Goal: Book appointment/travel/reservation

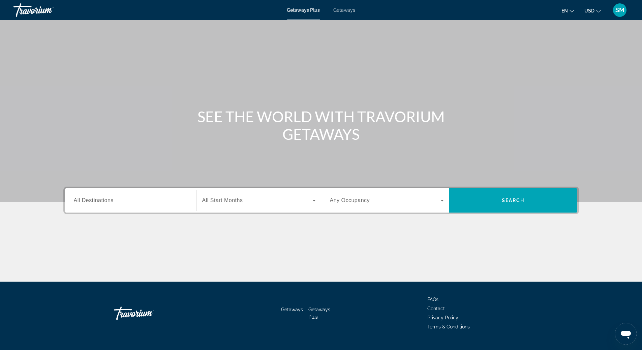
click at [98, 200] on span "All Destinations" at bounding box center [94, 201] width 40 height 6
click at [98, 200] on input "Destination All Destinations" at bounding box center [131, 201] width 114 height 8
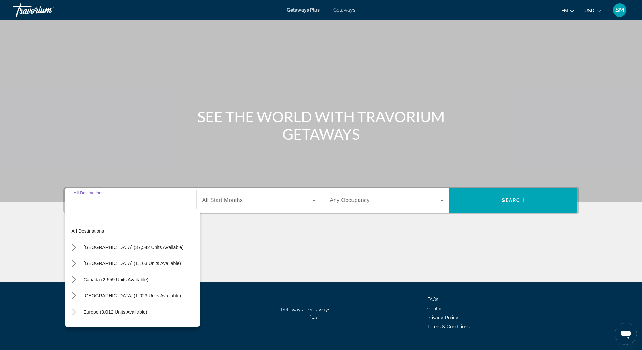
scroll to position [14, 0]
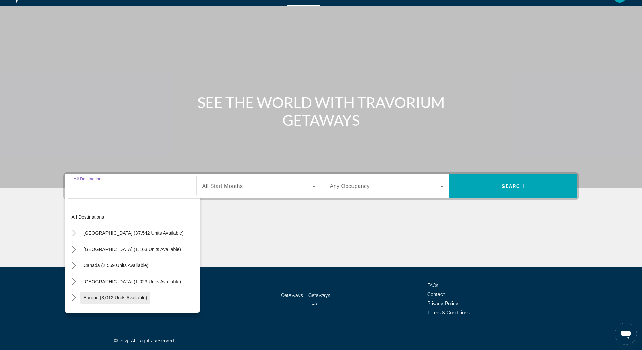
click at [117, 298] on span "Europe (3,012 units available)" at bounding box center [116, 297] width 64 height 5
type input "**********"
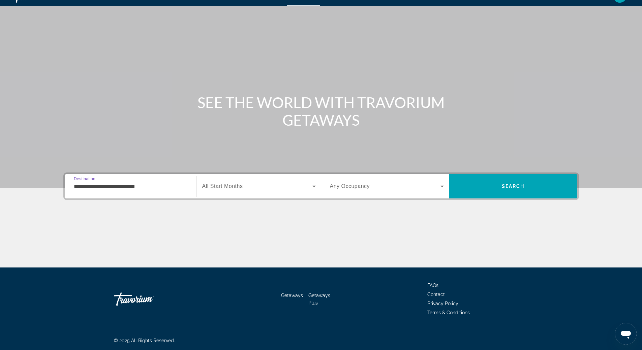
scroll to position [0, 0]
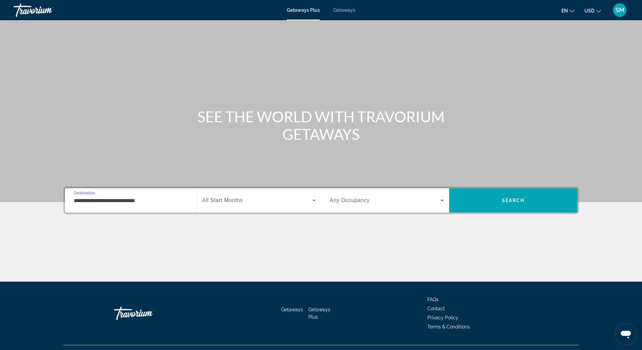
click at [349, 10] on span "Getaways" at bounding box center [344, 9] width 22 height 5
click at [104, 200] on span "All Destinations" at bounding box center [94, 201] width 40 height 6
click at [104, 200] on input "Destination All Destinations" at bounding box center [131, 201] width 114 height 8
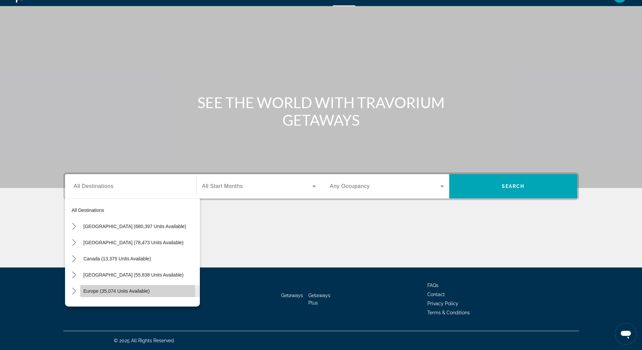
click at [111, 294] on span "Europe (35,074 units available)" at bounding box center [117, 291] width 66 height 5
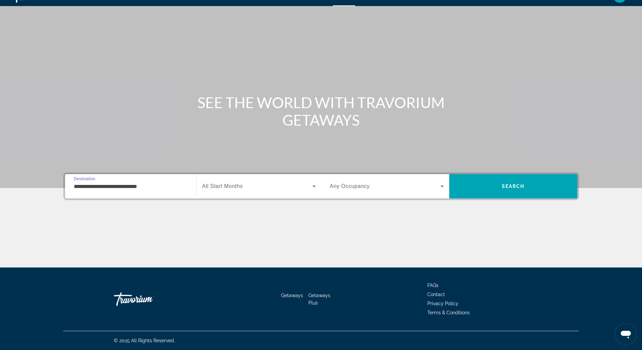
click at [129, 185] on input "**********" at bounding box center [131, 187] width 114 height 8
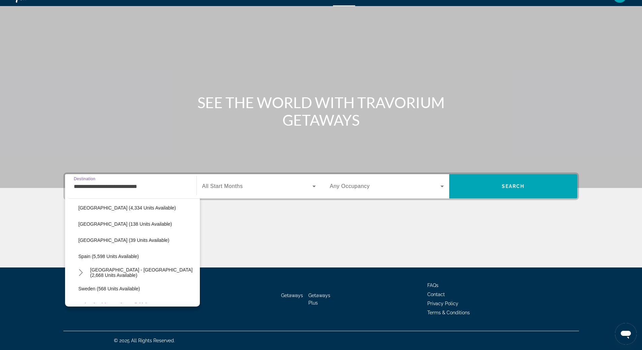
scroll to position [344, 0]
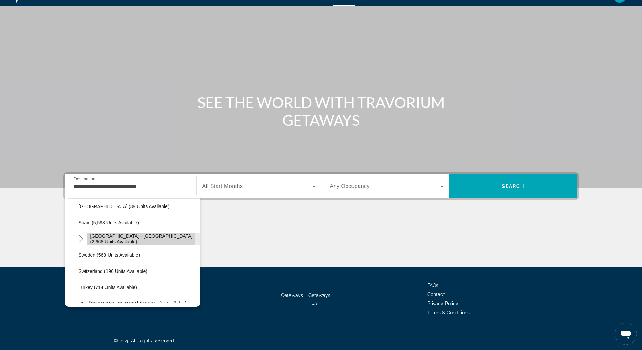
click at [136, 235] on span "Select destination: Spain - Canary Islands (2,668 units available)" at bounding box center [143, 239] width 113 height 16
type input "**********"
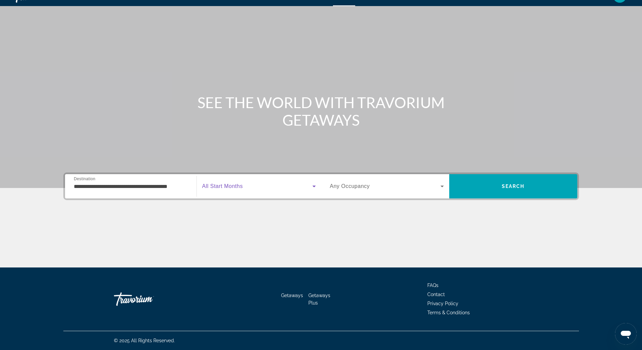
click at [315, 187] on icon "Search widget" at bounding box center [314, 186] width 8 height 8
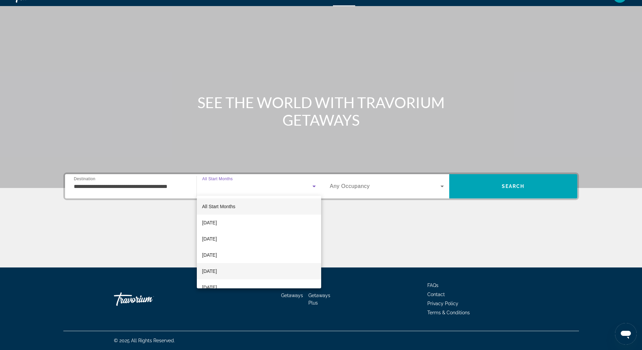
click at [276, 270] on mat-option "[DATE]" at bounding box center [259, 271] width 124 height 16
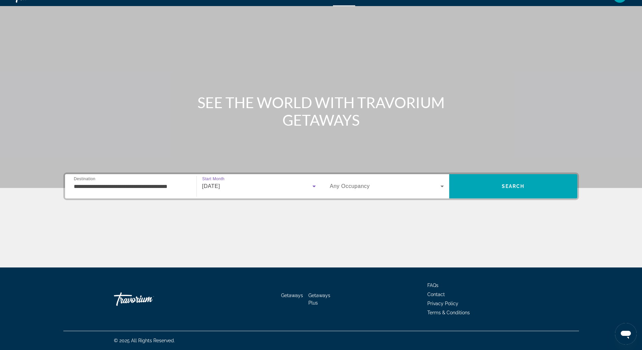
click at [443, 187] on icon "Search widget" at bounding box center [442, 186] width 8 height 8
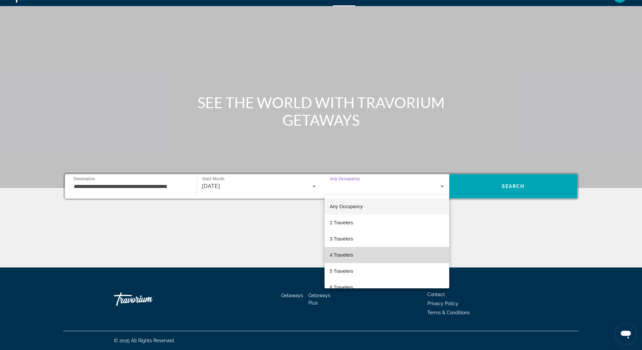
click at [407, 254] on mat-option "4 Travelers" at bounding box center [387, 255] width 125 height 16
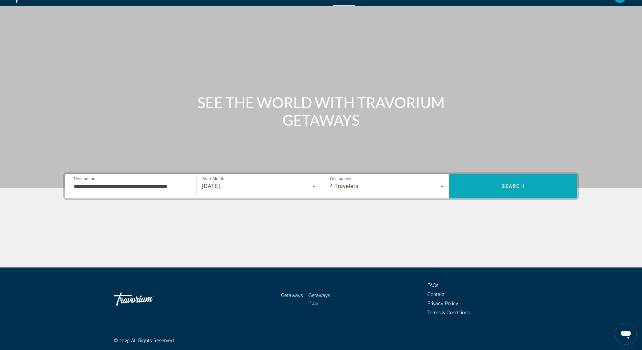
click at [508, 189] on button "Search" at bounding box center [513, 186] width 128 height 24
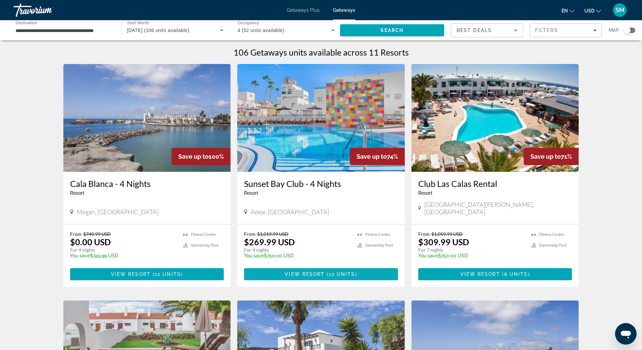
click at [315, 272] on span "View Resort" at bounding box center [305, 274] width 40 height 5
click at [115, 152] on img "Main content" at bounding box center [147, 118] width 168 height 108
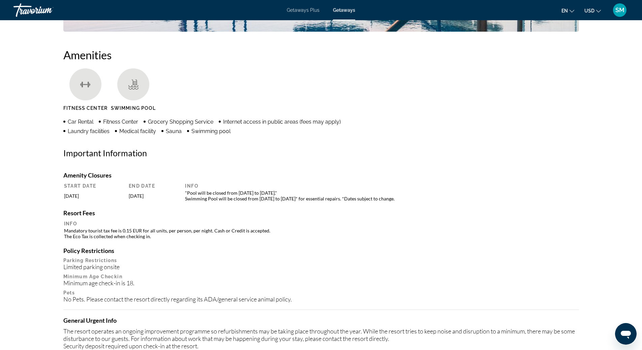
scroll to position [303, 0]
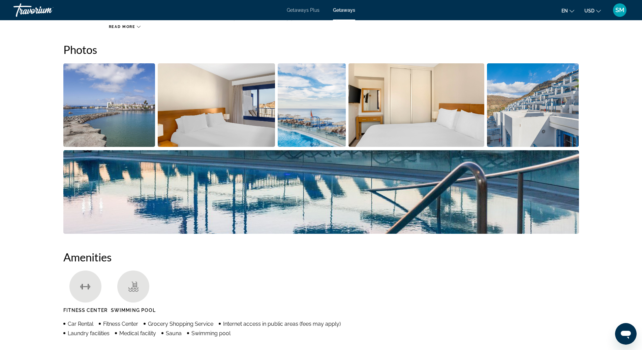
click at [414, 168] on img "Open full-screen image slider" at bounding box center [321, 192] width 516 height 84
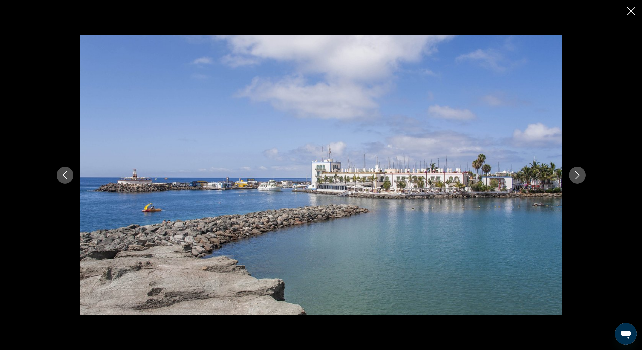
click at [575, 175] on icon "Next image" at bounding box center [578, 175] width 8 height 8
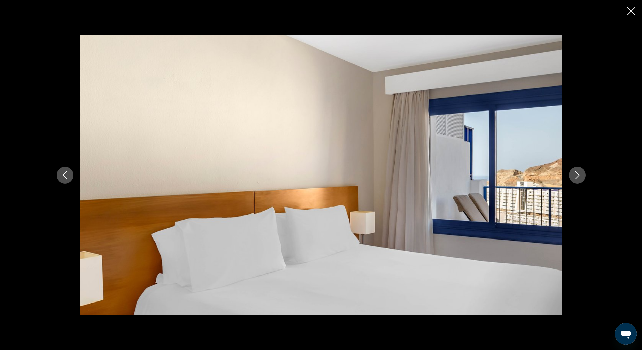
click at [575, 175] on icon "Next image" at bounding box center [578, 175] width 8 height 8
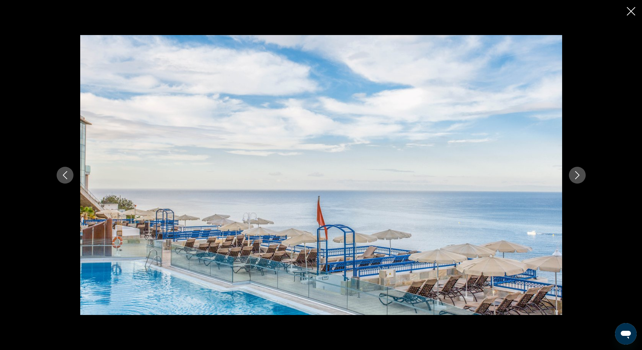
click at [575, 175] on icon "Next image" at bounding box center [578, 175] width 8 height 8
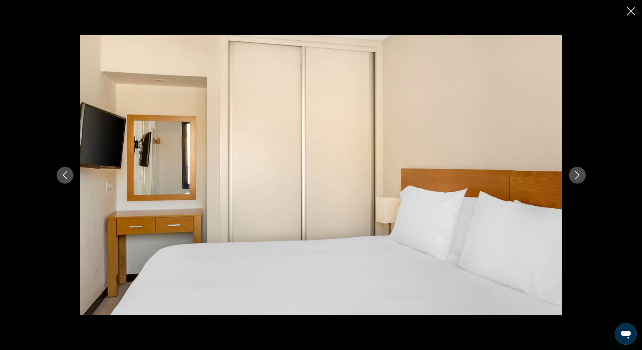
click at [575, 175] on icon "Next image" at bounding box center [578, 175] width 8 height 8
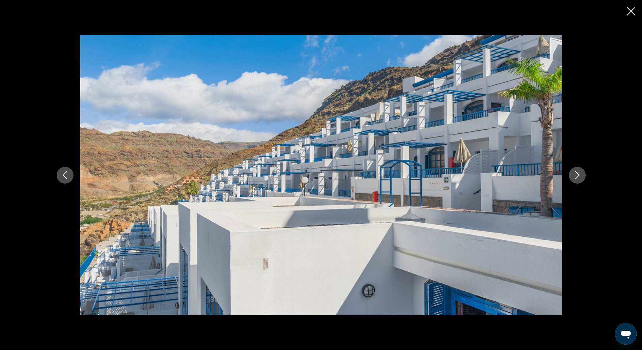
click at [575, 175] on icon "Next image" at bounding box center [578, 175] width 8 height 8
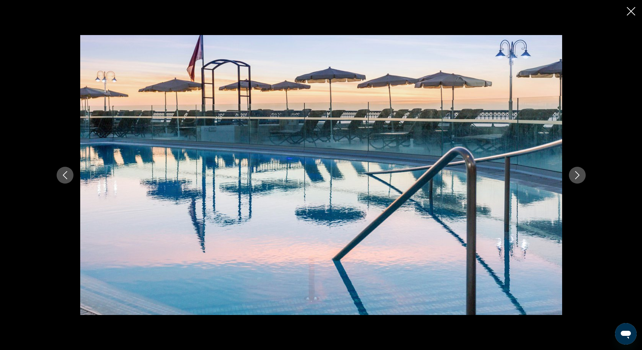
click at [576, 175] on icon "Next image" at bounding box center [578, 175] width 8 height 8
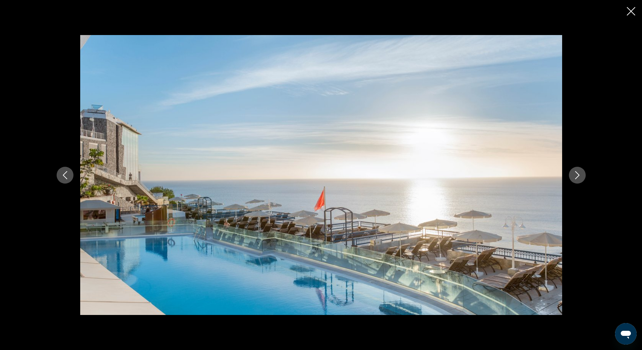
click at [576, 175] on icon "Next image" at bounding box center [578, 175] width 8 height 8
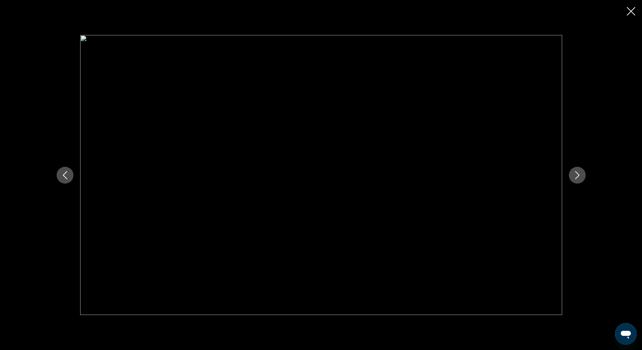
click at [576, 175] on icon "Next image" at bounding box center [578, 175] width 8 height 8
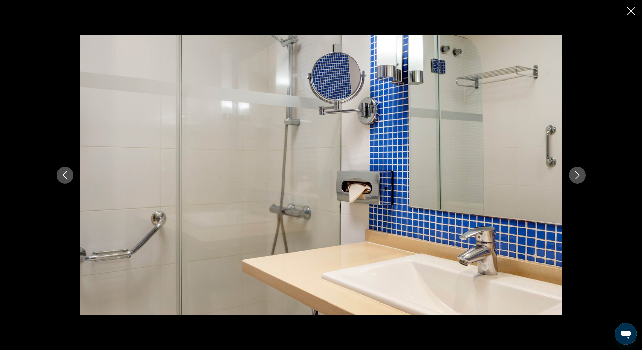
click at [576, 175] on icon "Next image" at bounding box center [578, 175] width 8 height 8
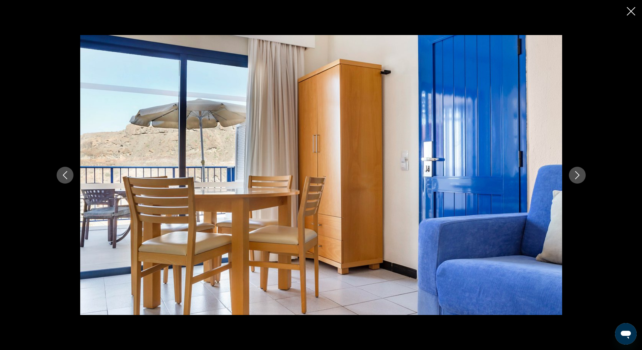
click at [576, 175] on icon "Next image" at bounding box center [578, 175] width 8 height 8
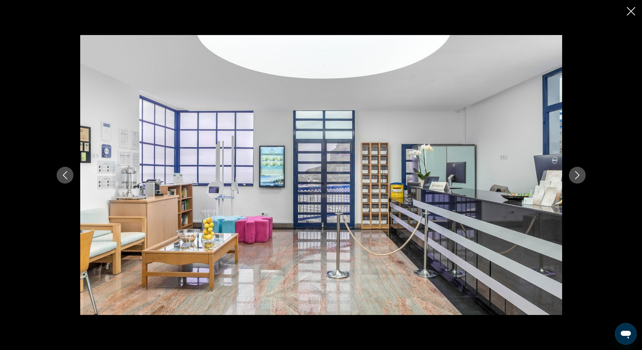
click at [576, 175] on icon "Next image" at bounding box center [578, 175] width 8 height 8
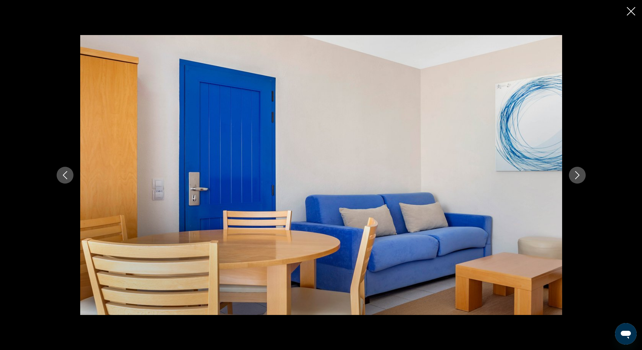
click at [576, 175] on icon "Next image" at bounding box center [578, 175] width 8 height 8
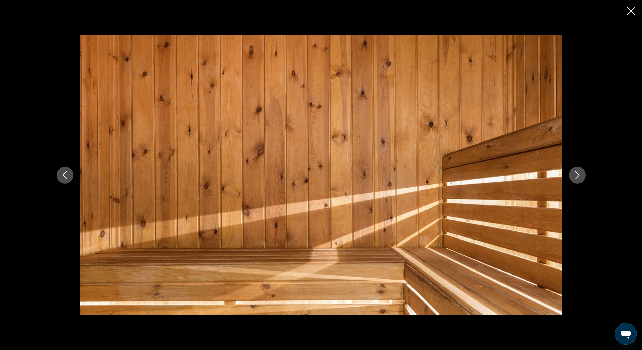
click at [576, 175] on icon "Next image" at bounding box center [578, 175] width 8 height 8
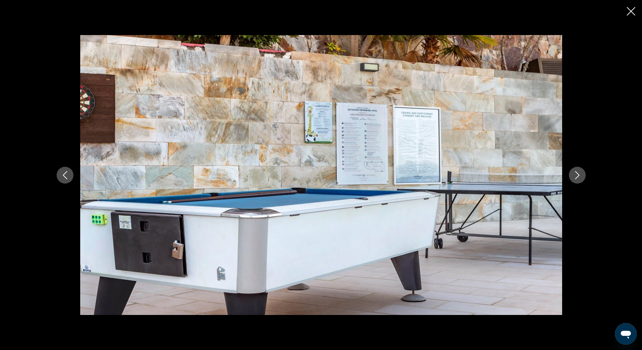
click at [576, 175] on icon "Next image" at bounding box center [578, 175] width 8 height 8
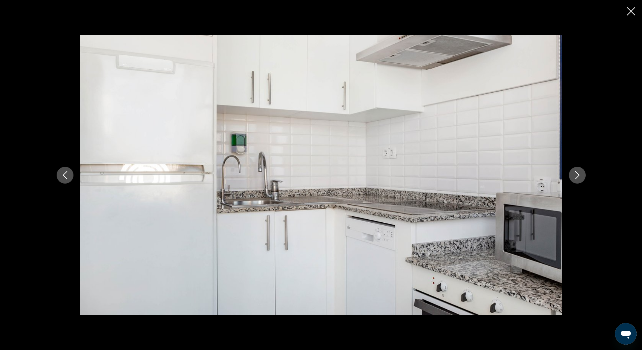
click at [576, 175] on icon "Next image" at bounding box center [578, 175] width 8 height 8
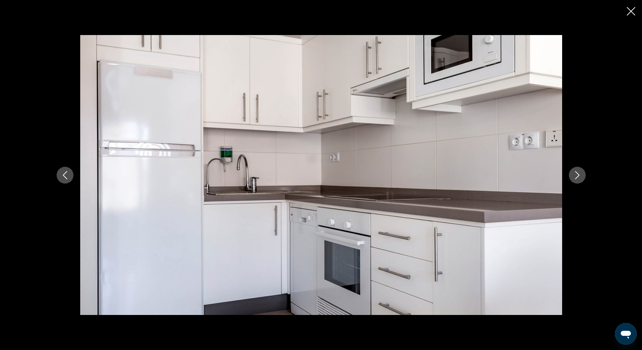
click at [576, 175] on icon "Next image" at bounding box center [578, 175] width 8 height 8
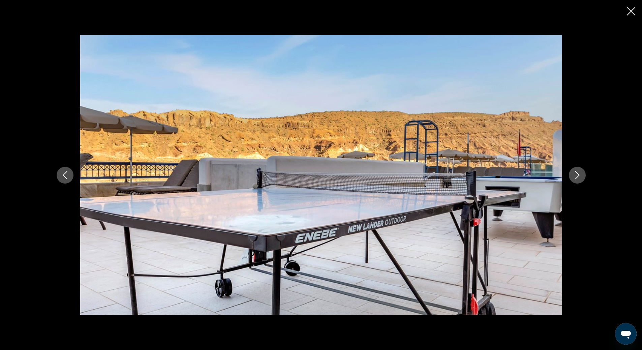
click at [576, 175] on icon "Next image" at bounding box center [578, 175] width 8 height 8
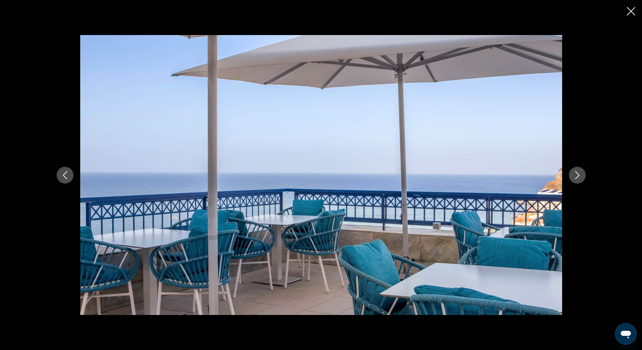
click at [576, 175] on icon "Next image" at bounding box center [578, 175] width 8 height 8
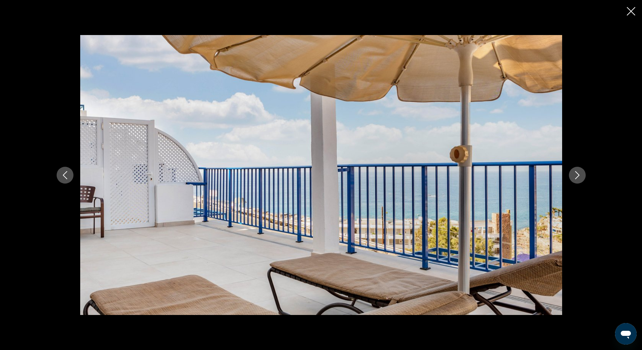
click at [576, 175] on icon "Next image" at bounding box center [578, 175] width 8 height 8
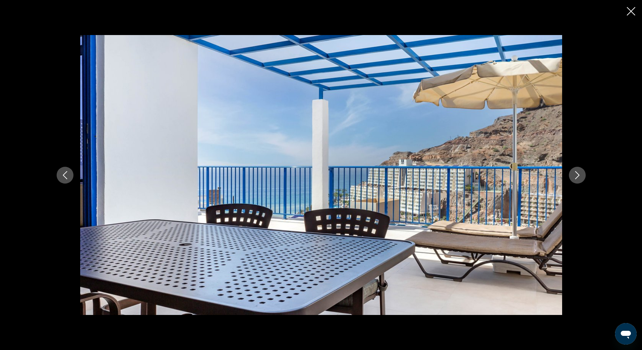
click at [576, 175] on icon "Next image" at bounding box center [578, 175] width 8 height 8
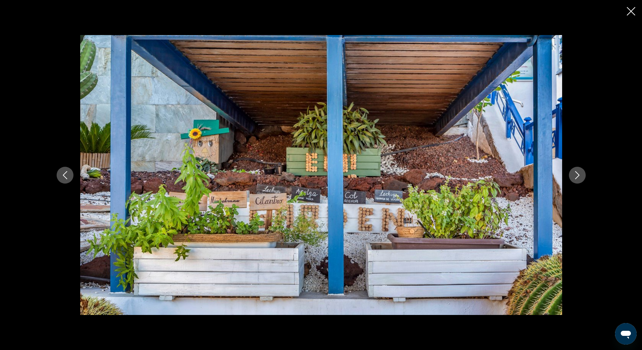
click at [576, 175] on icon "Next image" at bounding box center [578, 175] width 8 height 8
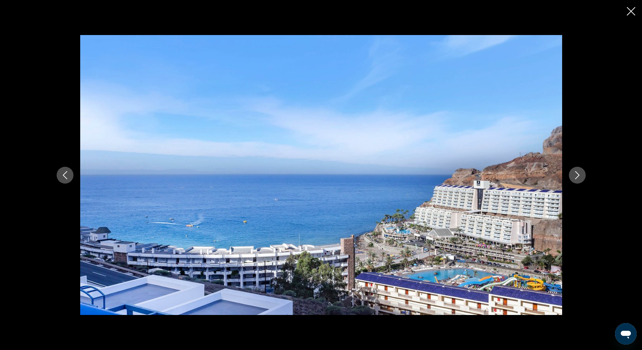
click at [576, 175] on icon "Next image" at bounding box center [578, 175] width 8 height 8
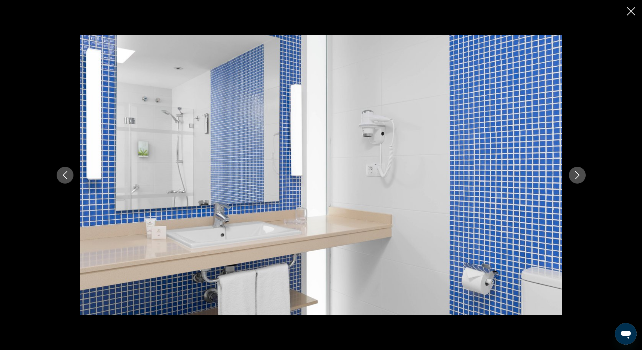
click at [576, 175] on icon "Next image" at bounding box center [578, 175] width 8 height 8
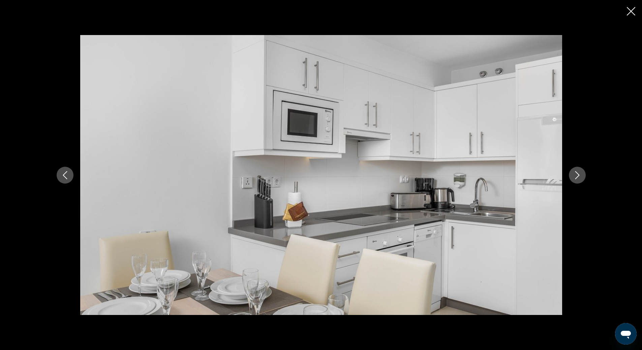
click at [576, 175] on icon "Next image" at bounding box center [578, 175] width 8 height 8
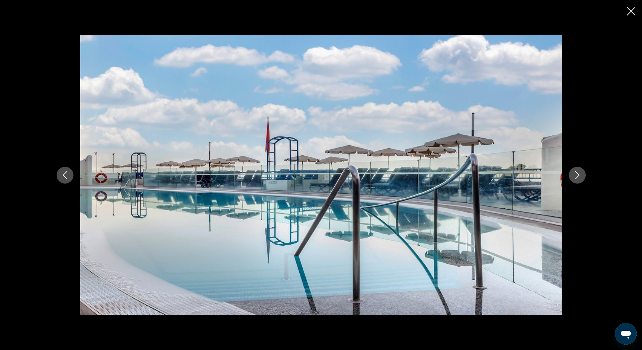
click at [576, 175] on icon "Next image" at bounding box center [578, 175] width 8 height 8
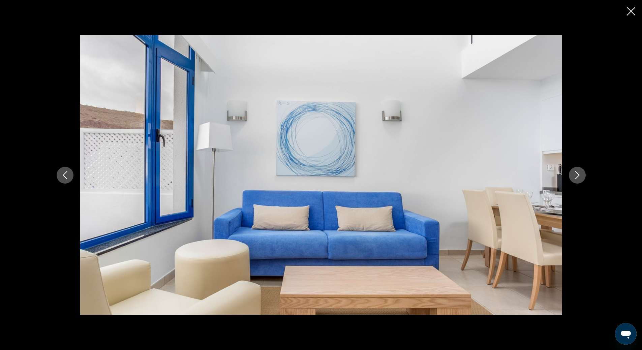
click at [576, 175] on icon "Next image" at bounding box center [578, 175] width 8 height 8
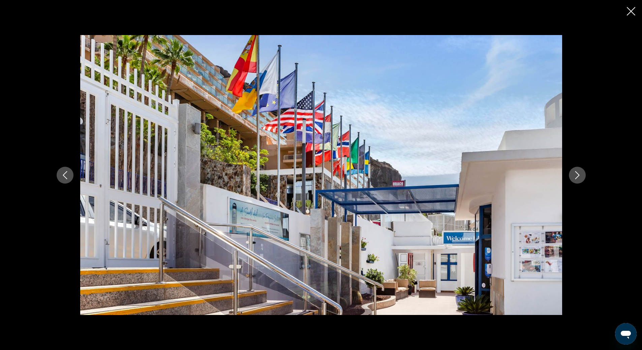
click at [576, 175] on icon "Next image" at bounding box center [578, 175] width 8 height 8
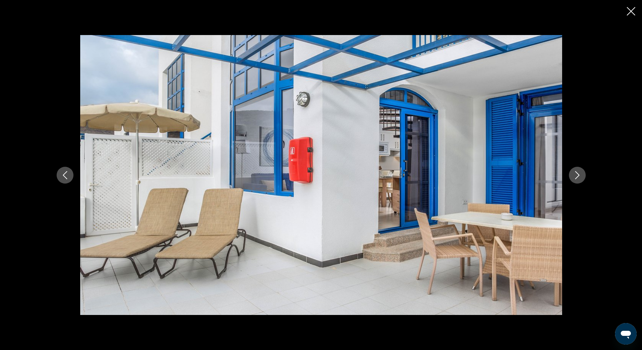
click at [575, 175] on icon "Next image" at bounding box center [578, 175] width 8 height 8
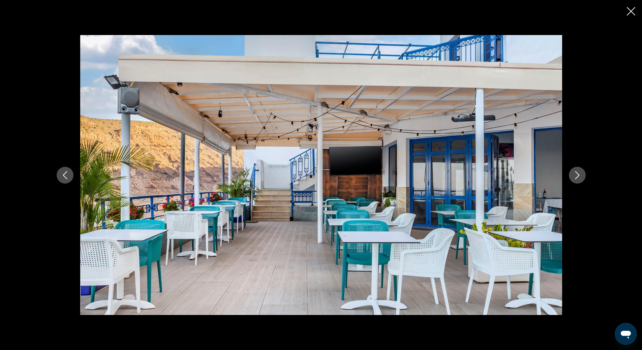
click at [575, 175] on icon "Next image" at bounding box center [578, 175] width 8 height 8
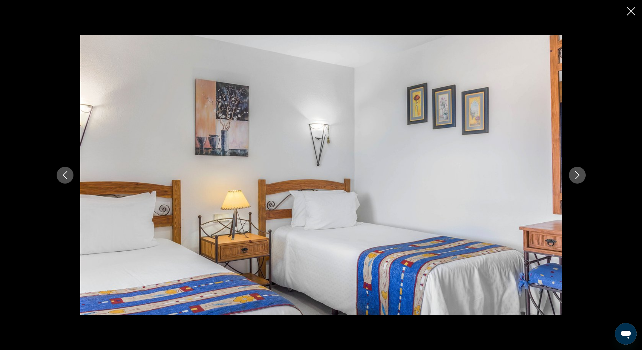
click at [575, 175] on icon "Next image" at bounding box center [578, 175] width 8 height 8
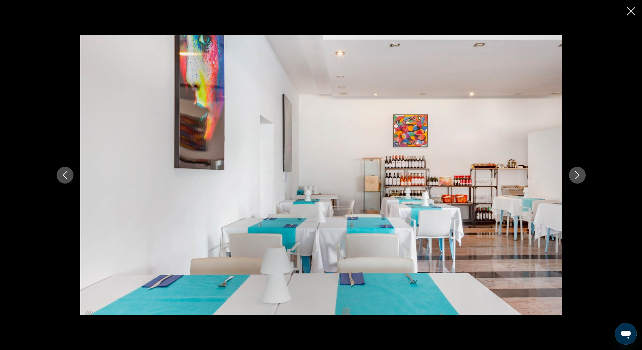
click at [575, 175] on icon "Next image" at bounding box center [578, 175] width 8 height 8
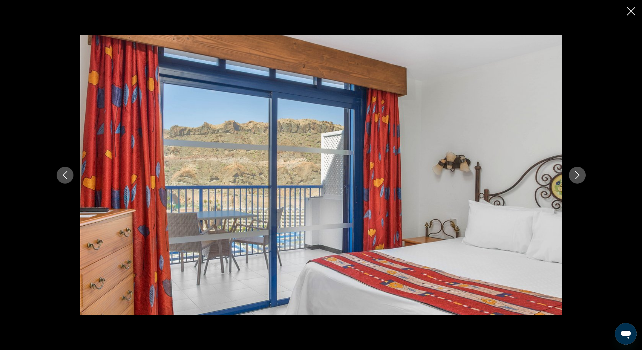
click at [575, 175] on icon "Next image" at bounding box center [578, 175] width 8 height 8
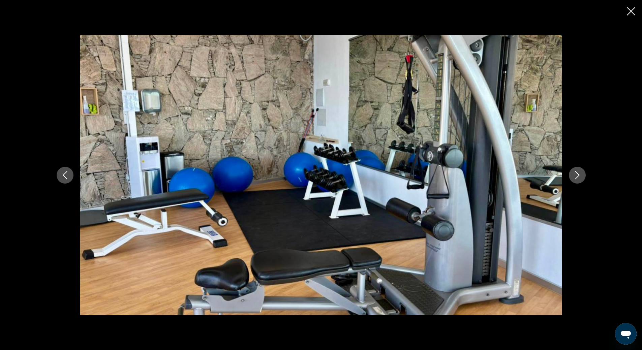
click at [575, 175] on icon "Next image" at bounding box center [578, 175] width 8 height 8
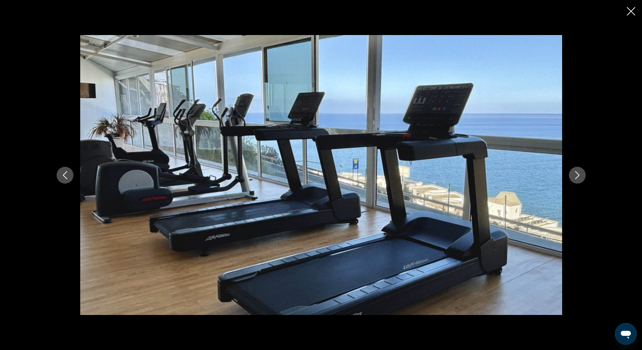
click at [575, 175] on icon "Next image" at bounding box center [578, 175] width 8 height 8
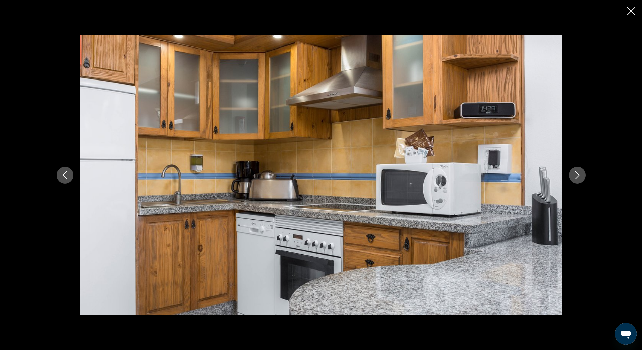
click at [575, 175] on icon "Next image" at bounding box center [578, 175] width 8 height 8
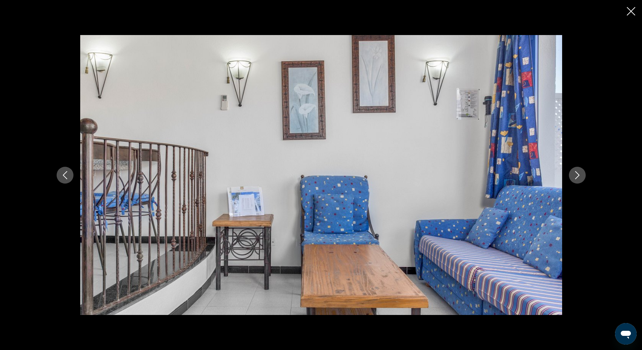
click at [626, 12] on div "prev next" at bounding box center [321, 175] width 642 height 350
click at [630, 12] on icon "Close slideshow" at bounding box center [631, 11] width 8 height 8
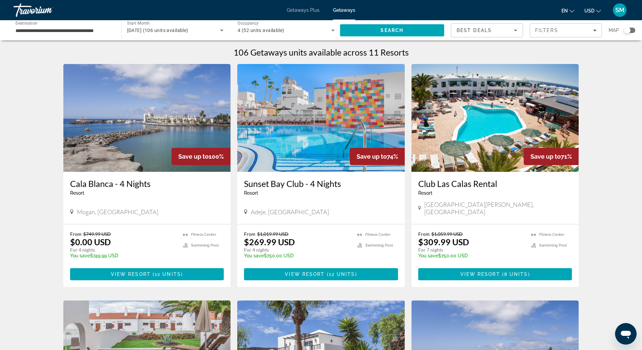
click at [626, 29] on div "Search widget" at bounding box center [627, 30] width 7 height 7
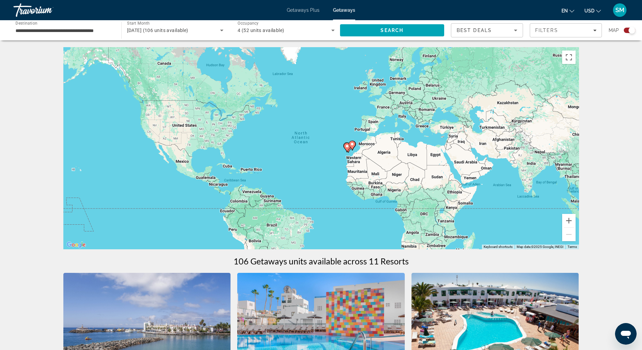
click at [338, 159] on div "To activate drag with keyboard, press Alt + Enter. Once in keyboard drag state,…" at bounding box center [321, 148] width 516 height 202
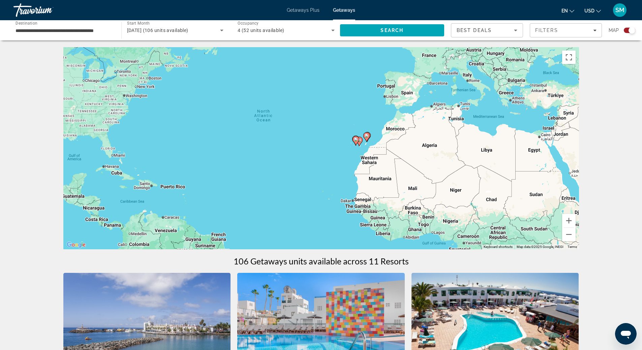
click at [343, 155] on div "To activate drag with keyboard, press Alt + Enter. Once in keyboard drag state,…" at bounding box center [321, 148] width 516 height 202
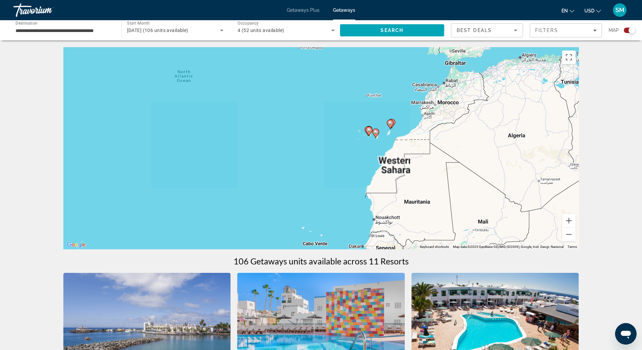
click at [363, 151] on div "To activate drag with keyboard, press Alt + Enter. Once in keyboard drag state,…" at bounding box center [321, 148] width 516 height 202
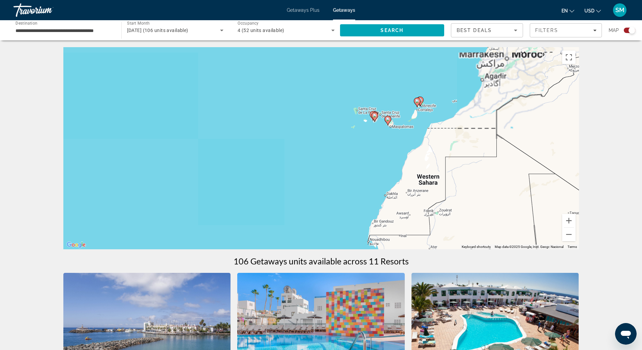
click at [391, 143] on div "To activate drag with keyboard, press Alt + Enter. Once in keyboard drag state,…" at bounding box center [321, 148] width 516 height 202
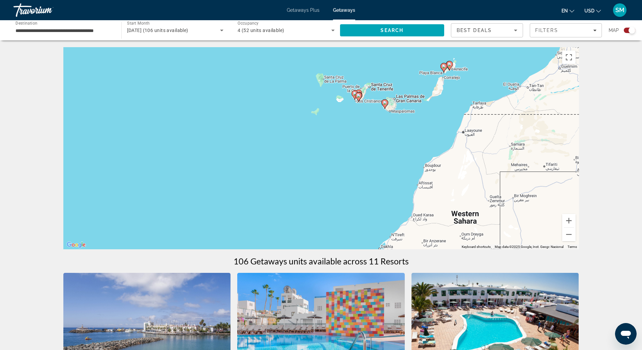
click at [384, 137] on div "To activate drag with keyboard, press Alt + Enter. Once in keyboard drag state,…" at bounding box center [321, 148] width 516 height 202
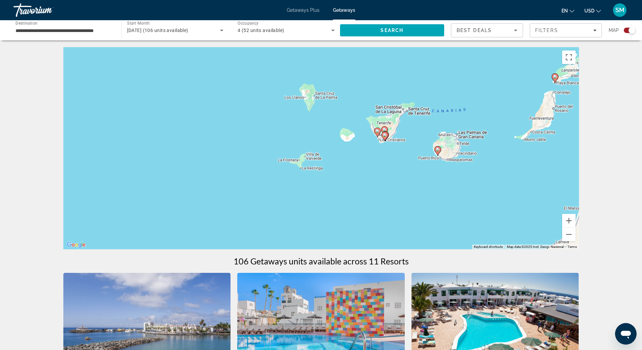
drag, startPoint x: 343, startPoint y: 95, endPoint x: 394, endPoint y: 167, distance: 88.7
click at [394, 167] on div "To activate drag with keyboard, press Alt + Enter. Once in keyboard drag state,…" at bounding box center [321, 148] width 516 height 202
click at [369, 151] on div "To activate drag with keyboard, press Alt + Enter. Once in keyboard drag state,…" at bounding box center [321, 148] width 516 height 202
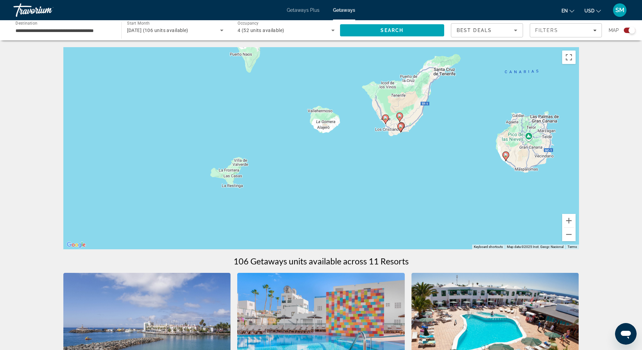
click at [371, 146] on div "To activate drag with keyboard, press Alt + Enter. Once in keyboard drag state,…" at bounding box center [321, 148] width 516 height 202
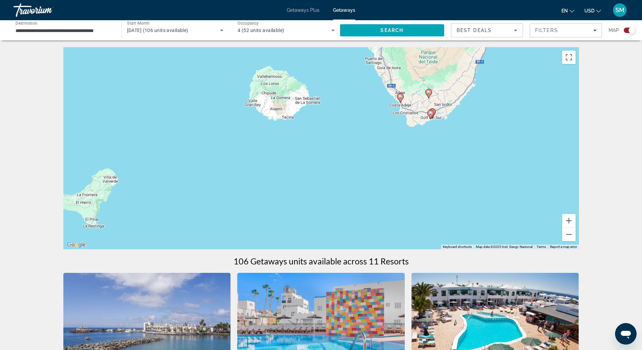
click at [385, 144] on div "To activate drag with keyboard, press Alt + Enter. Once in keyboard drag state,…" at bounding box center [321, 148] width 516 height 202
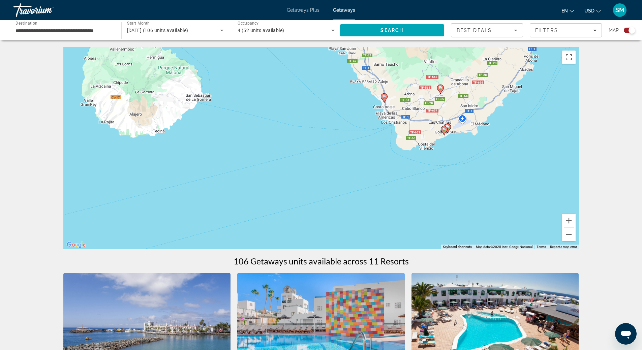
drag, startPoint x: 401, startPoint y: 114, endPoint x: 370, endPoint y: 154, distance: 50.8
click at [370, 154] on div "To activate drag with keyboard, press Alt + Enter. Once in keyboard drag state,…" at bounding box center [321, 148] width 516 height 202
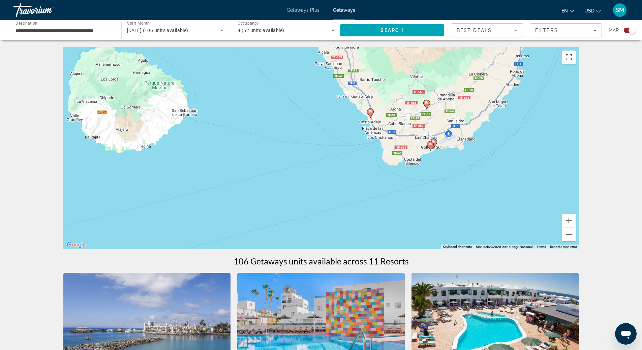
drag, startPoint x: 377, startPoint y: 139, endPoint x: 362, endPoint y: 153, distance: 20.7
click at [362, 153] on div "To activate drag with keyboard, press Alt + Enter. Once in keyboard drag state,…" at bounding box center [321, 148] width 516 height 202
click at [463, 195] on div "To activate drag with keyboard, press Alt + Enter. Once in keyboard drag state,…" at bounding box center [321, 148] width 516 height 202
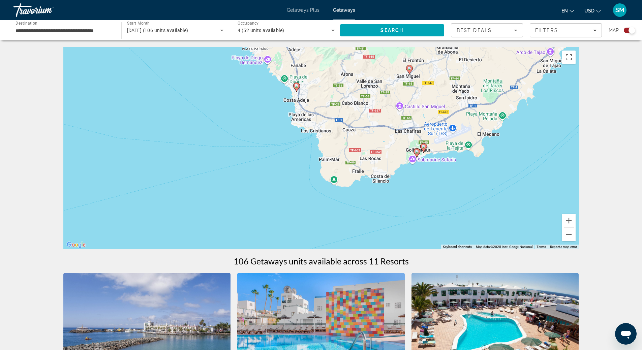
drag, startPoint x: 440, startPoint y: 129, endPoint x: 459, endPoint y: 180, distance: 54.3
click at [459, 180] on div "To activate drag with keyboard, press Alt + Enter. Once in keyboard drag state,…" at bounding box center [321, 148] width 516 height 202
click at [412, 91] on div "To activate drag with keyboard, press Alt + Enter. Once in keyboard drag state,…" at bounding box center [321, 148] width 516 height 202
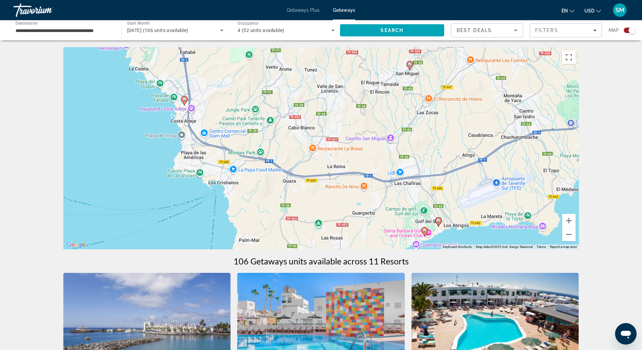
drag, startPoint x: 438, startPoint y: 72, endPoint x: 442, endPoint y: 85, distance: 13.6
click at [442, 85] on div "To activate drag with keyboard, press Alt + Enter. Once in keyboard drag state,…" at bounding box center [321, 148] width 516 height 202
click at [424, 86] on div "To activate drag with keyboard, press Alt + Enter. Once in keyboard drag state,…" at bounding box center [321, 148] width 516 height 202
